Goal: Task Accomplishment & Management: Manage account settings

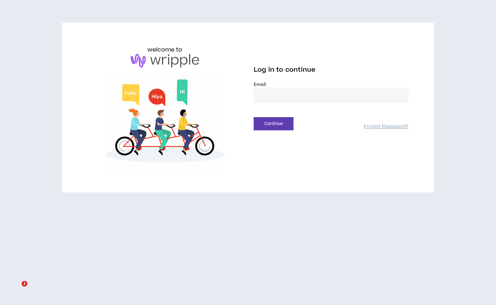
type input "**********"
drag, startPoint x: 276, startPoint y: 121, endPoint x: 282, endPoint y: 134, distance: 13.5
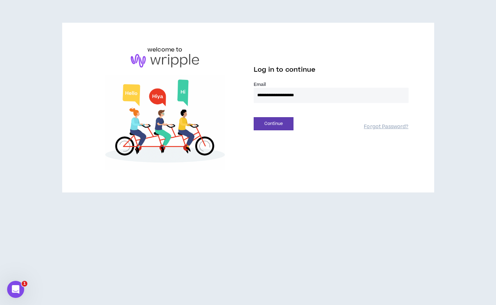
click at [277, 122] on button "Continue" at bounding box center [274, 123] width 40 height 13
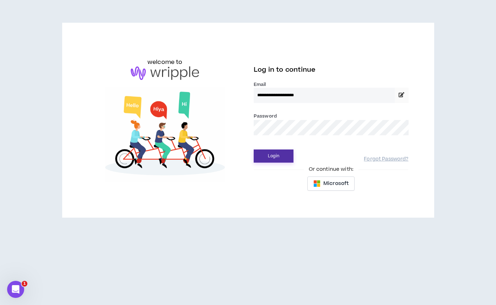
click at [282, 154] on button "Login" at bounding box center [274, 156] width 40 height 13
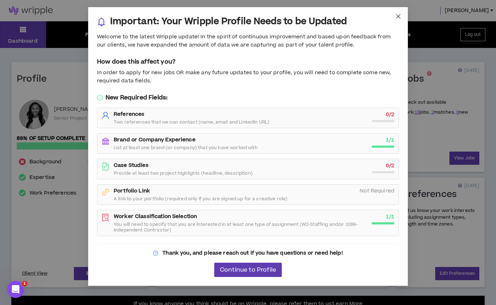
click at [396, 17] on icon "close" at bounding box center [398, 16] width 6 height 6
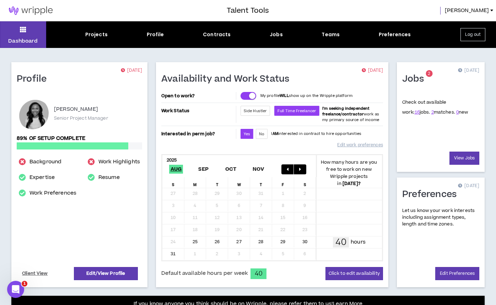
click at [283, 32] on div "Projects Profile Contracts Jobs Teams Preferences" at bounding box center [247, 34] width 403 height 7
click at [278, 33] on div "Jobs" at bounding box center [276, 34] width 13 height 7
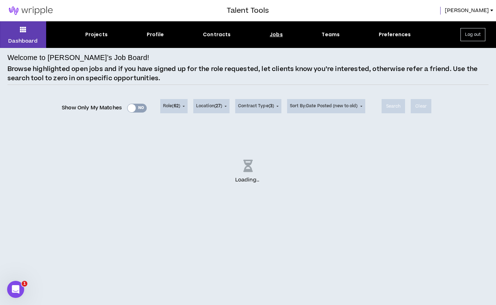
drag, startPoint x: 102, startPoint y: 33, endPoint x: 109, endPoint y: 36, distance: 7.5
click at [102, 33] on div "Projects" at bounding box center [96, 34] width 22 height 7
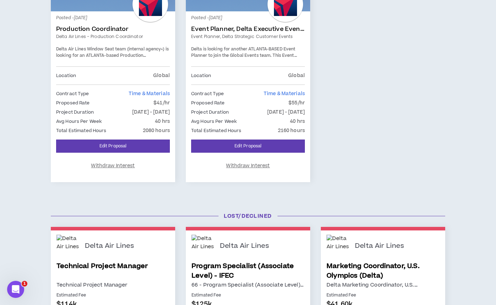
scroll to position [177, 0]
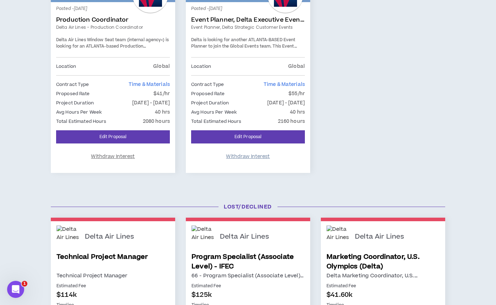
click at [240, 154] on span "Withdraw Interest" at bounding box center [248, 156] width 44 height 7
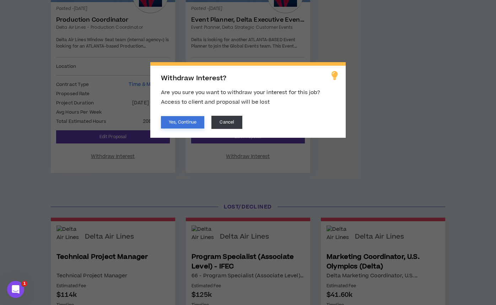
click at [184, 123] on button "Yes, Continue" at bounding box center [182, 122] width 43 height 12
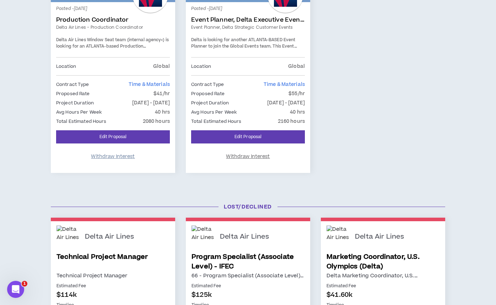
click at [125, 157] on span "Withdraw Interest" at bounding box center [113, 156] width 44 height 7
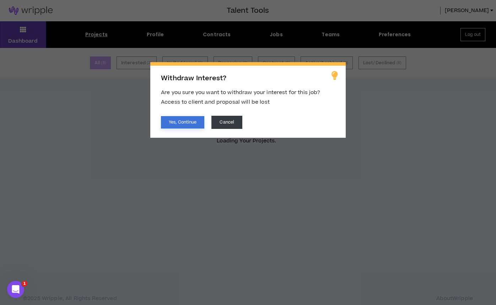
scroll to position [0, 0]
click at [186, 123] on button "Yes, Continue" at bounding box center [182, 122] width 43 height 12
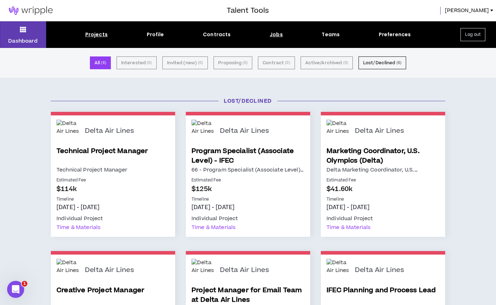
click at [279, 36] on div "Jobs" at bounding box center [276, 34] width 13 height 7
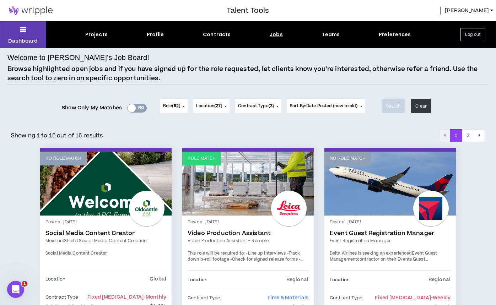
drag, startPoint x: 138, startPoint y: 107, endPoint x: 135, endPoint y: 114, distance: 7.8
click at [138, 107] on div "Yes No" at bounding box center [137, 108] width 20 height 9
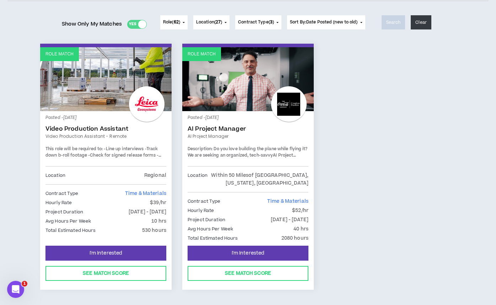
scroll to position [84, 0]
click at [268, 194] on div "Contract Type Time & Materials Hourly Rate $52/hr Project Duration [DATE] - [DA…" at bounding box center [248, 217] width 121 height 51
click at [254, 256] on button "I'm Interested" at bounding box center [248, 253] width 121 height 15
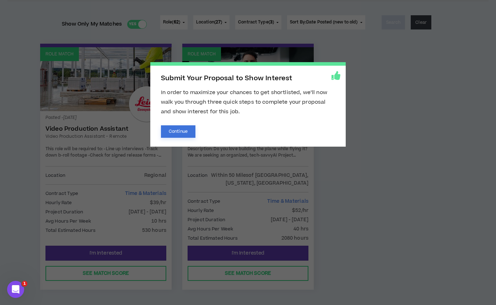
click at [187, 127] on button "Continue" at bounding box center [178, 131] width 34 height 12
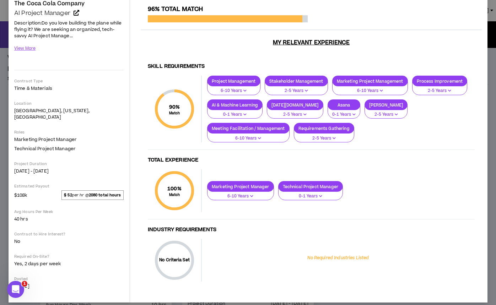
scroll to position [67, 0]
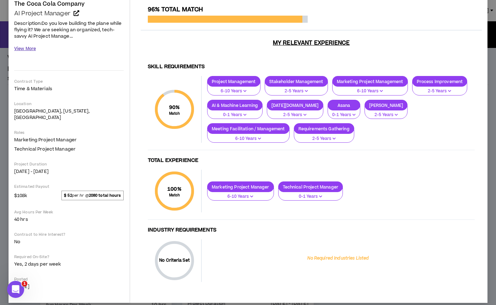
click at [32, 48] on button "View More" at bounding box center [25, 49] width 22 height 12
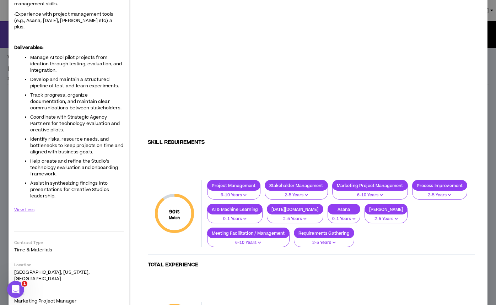
scroll to position [302, 0]
